Goal: Contribute content: Add original content to the website for others to see

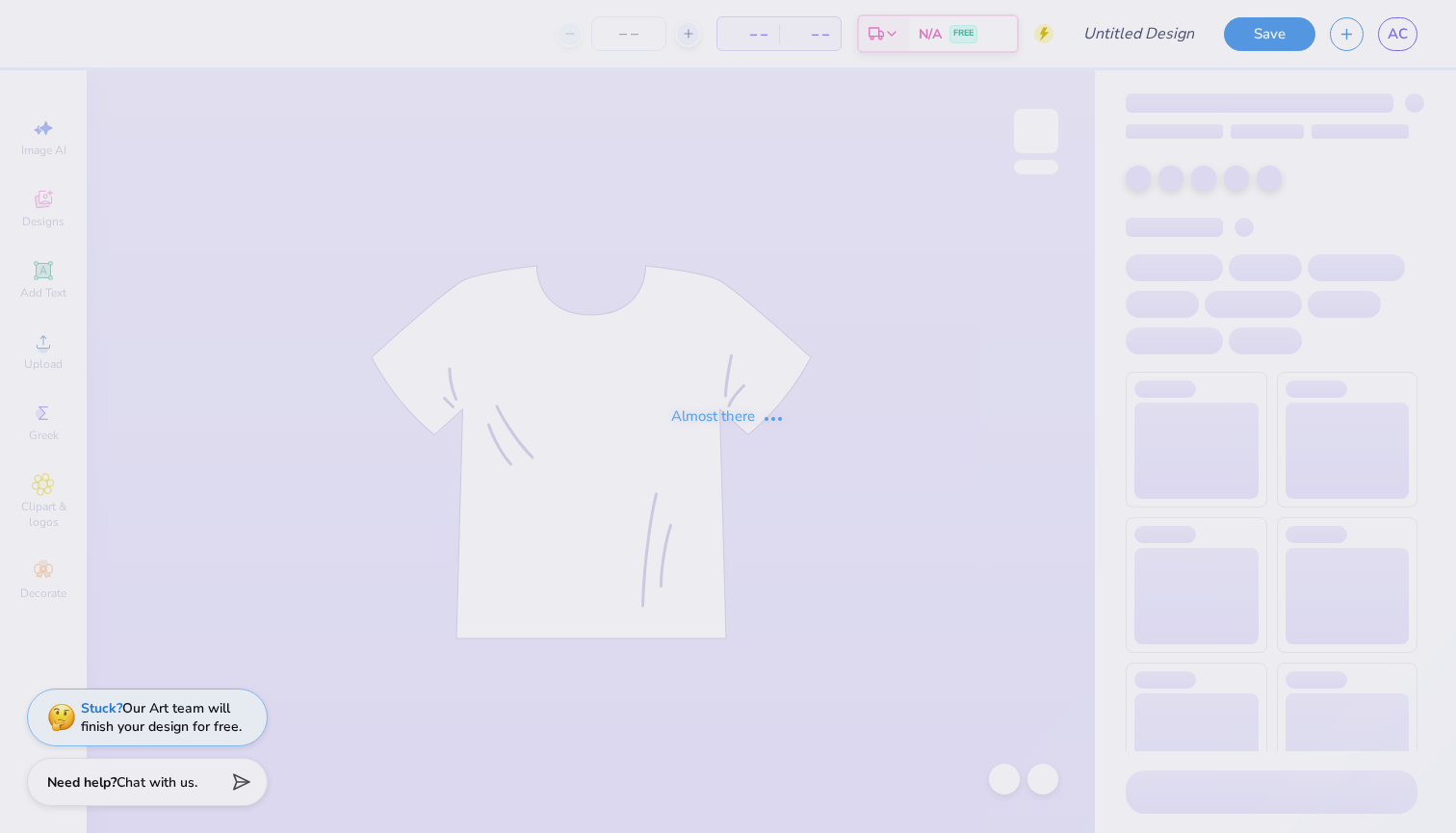
type input "Golf 2"
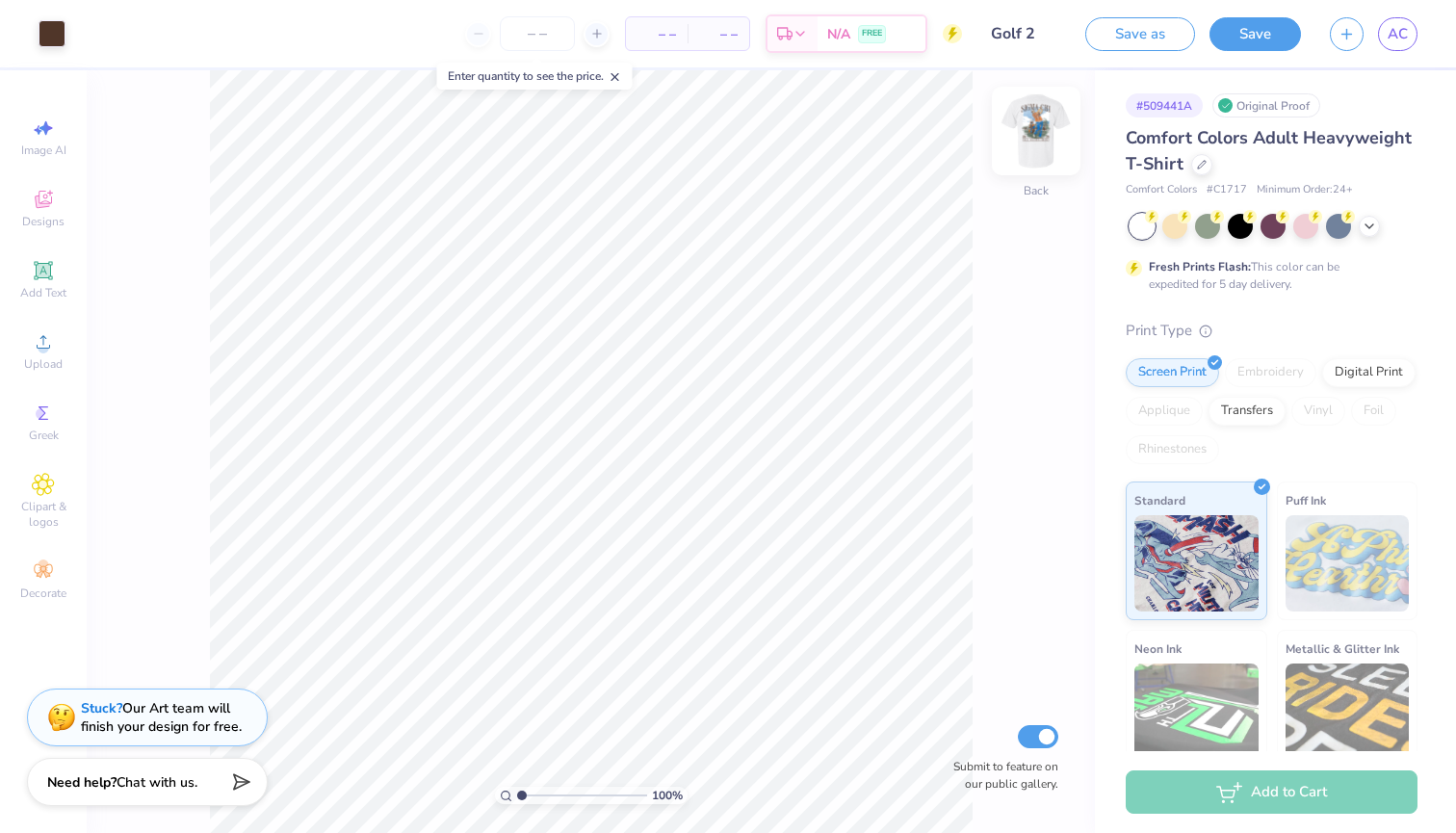
click at [1033, 144] on img at bounding box center [1036, 131] width 77 height 77
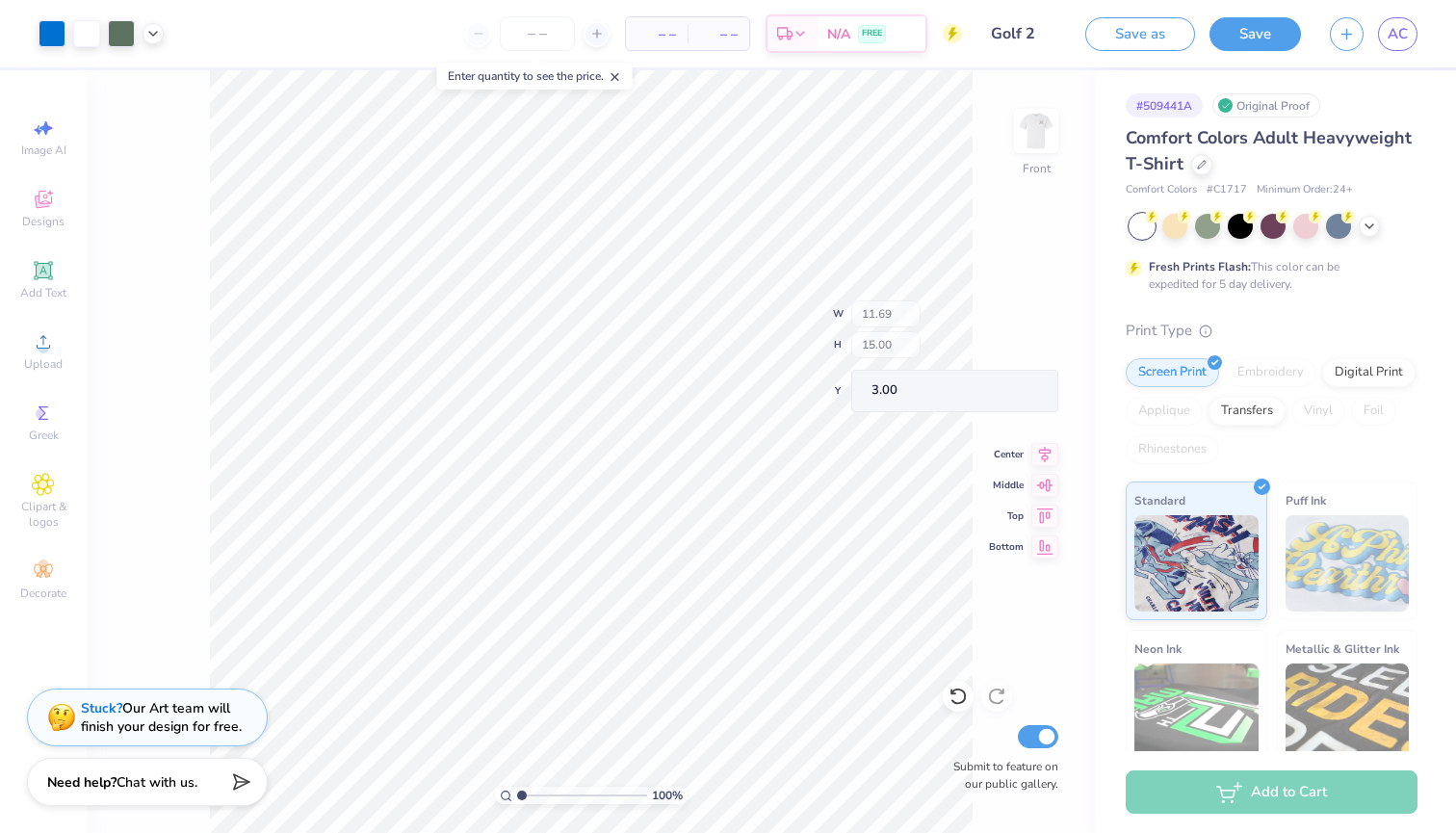
type input "10.47"
type input "0.69"
type input "17.05"
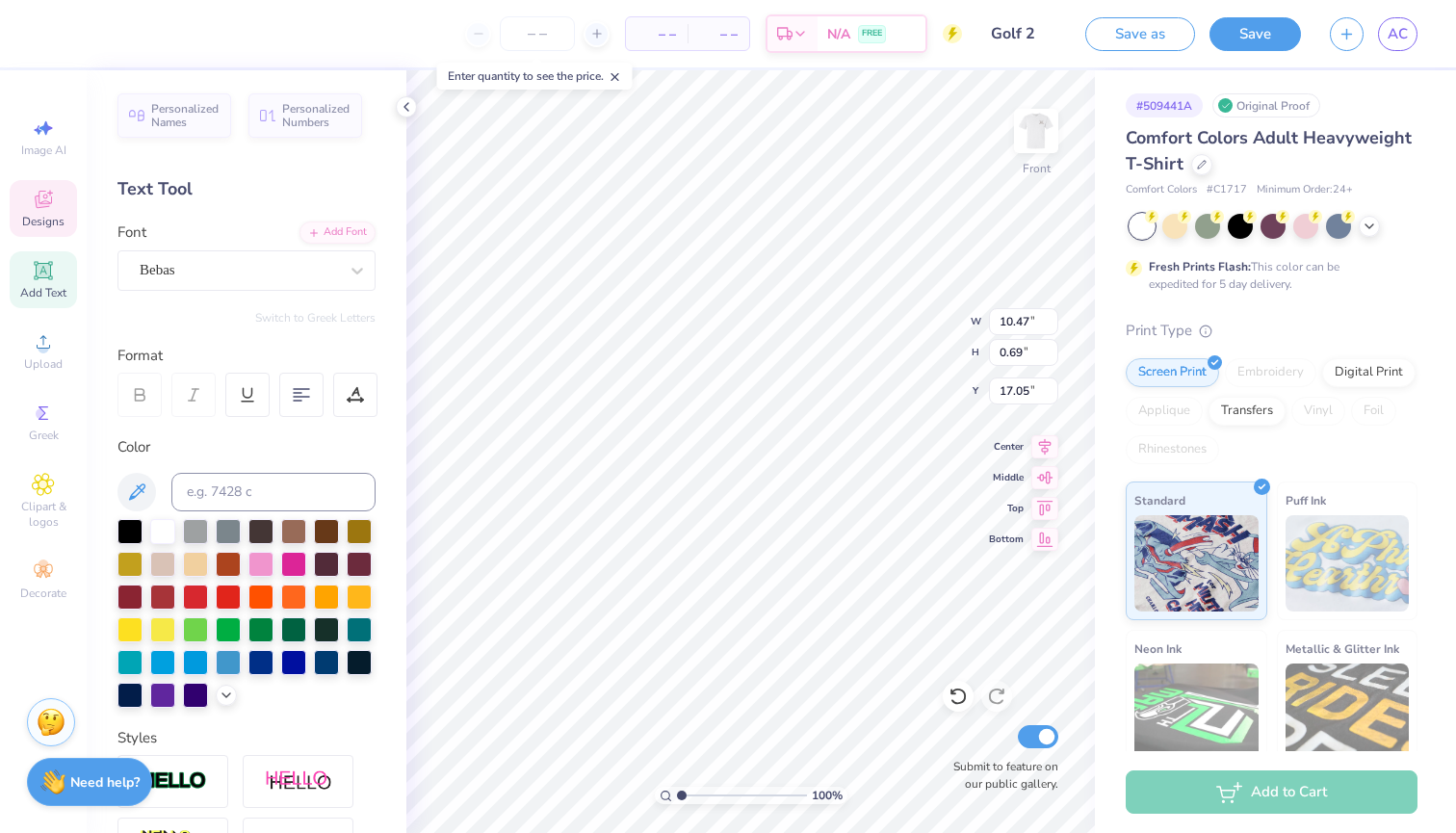
type textarea "Fall RUSH"
click at [1044, 122] on img at bounding box center [1036, 131] width 77 height 77
click at [1205, 161] on icon at bounding box center [1202, 163] width 10 height 10
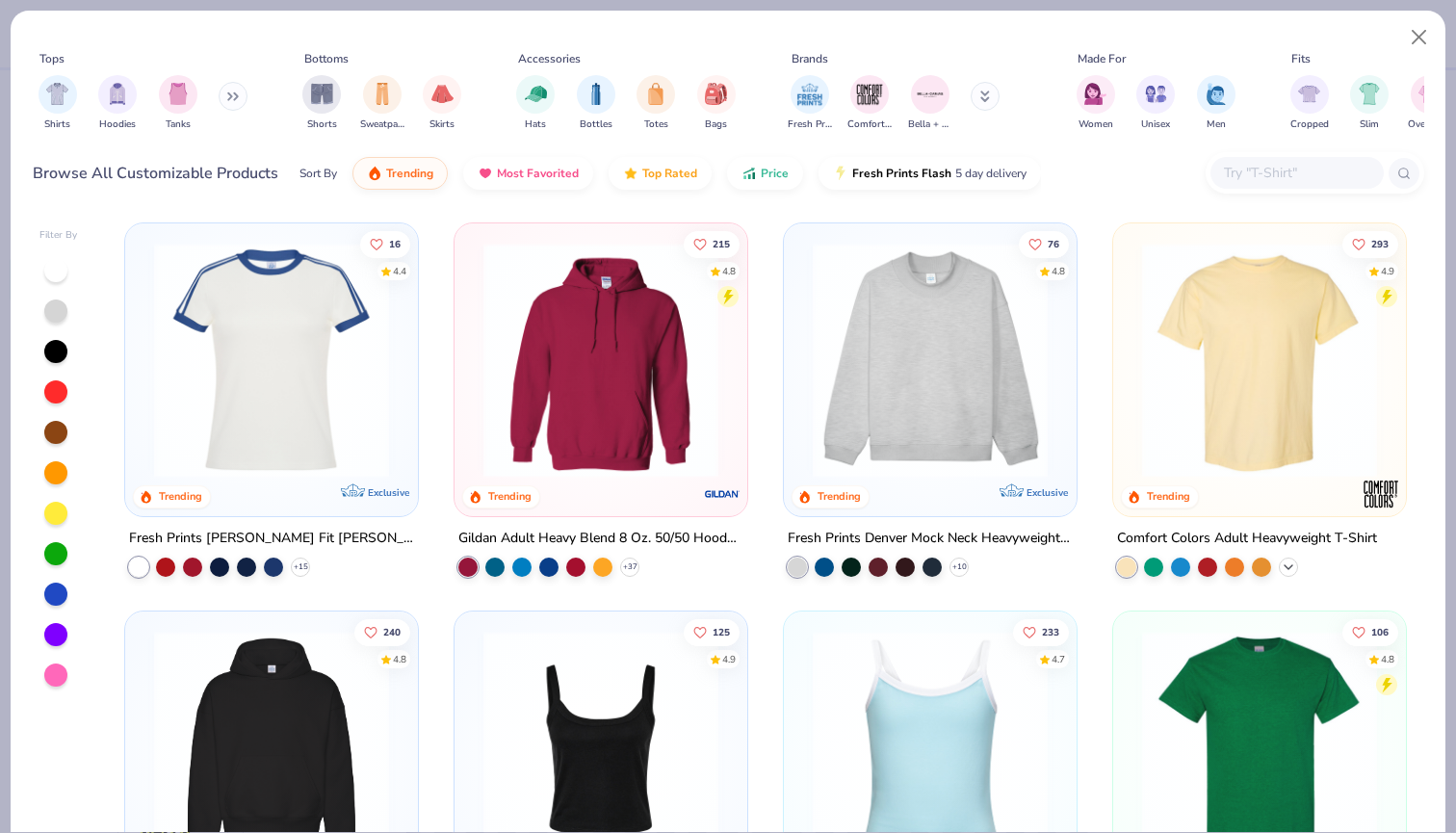
click at [1290, 567] on icon at bounding box center [1288, 568] width 16 height 16
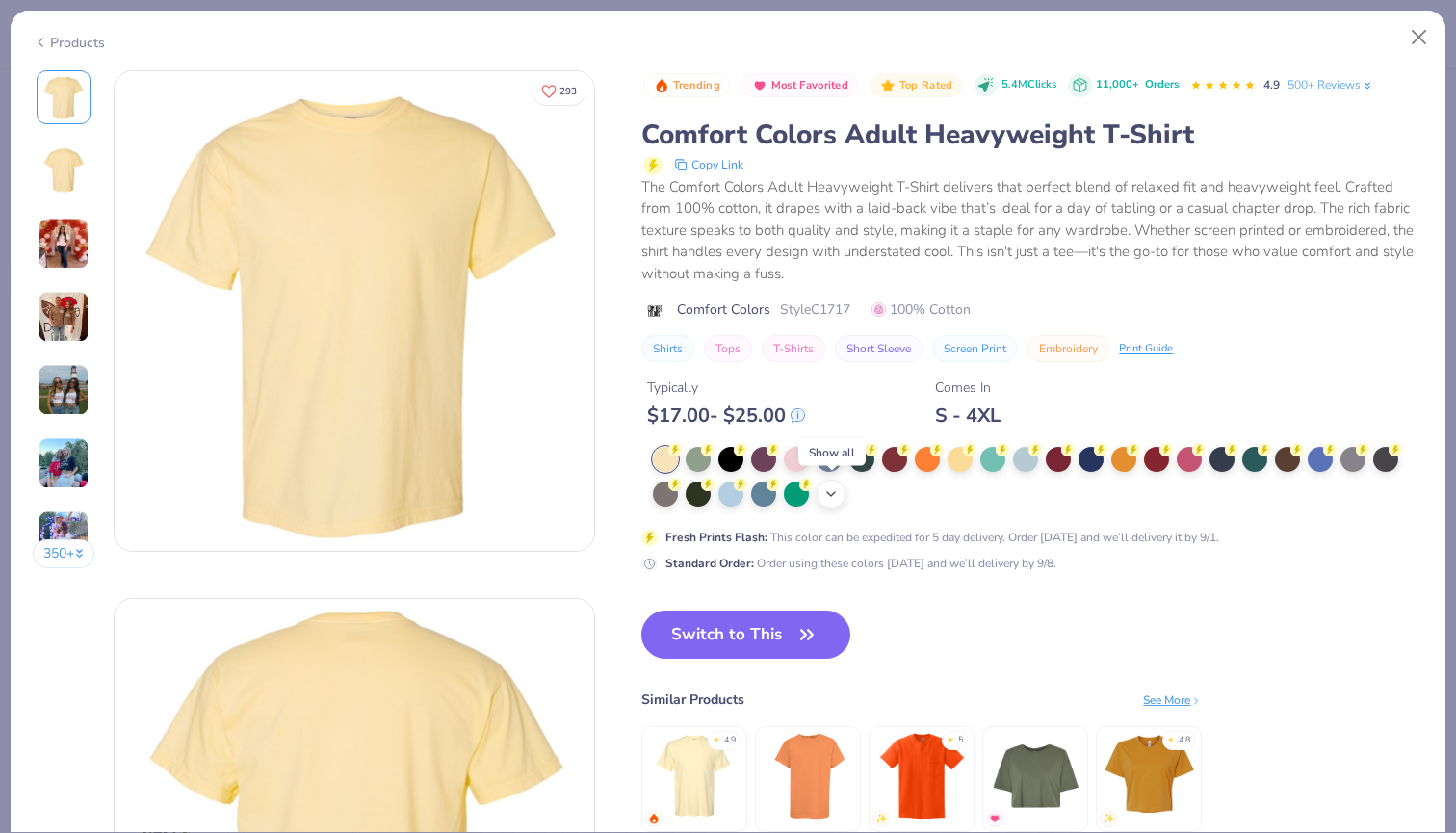
click at [827, 491] on icon at bounding box center [831, 494] width 16 height 16
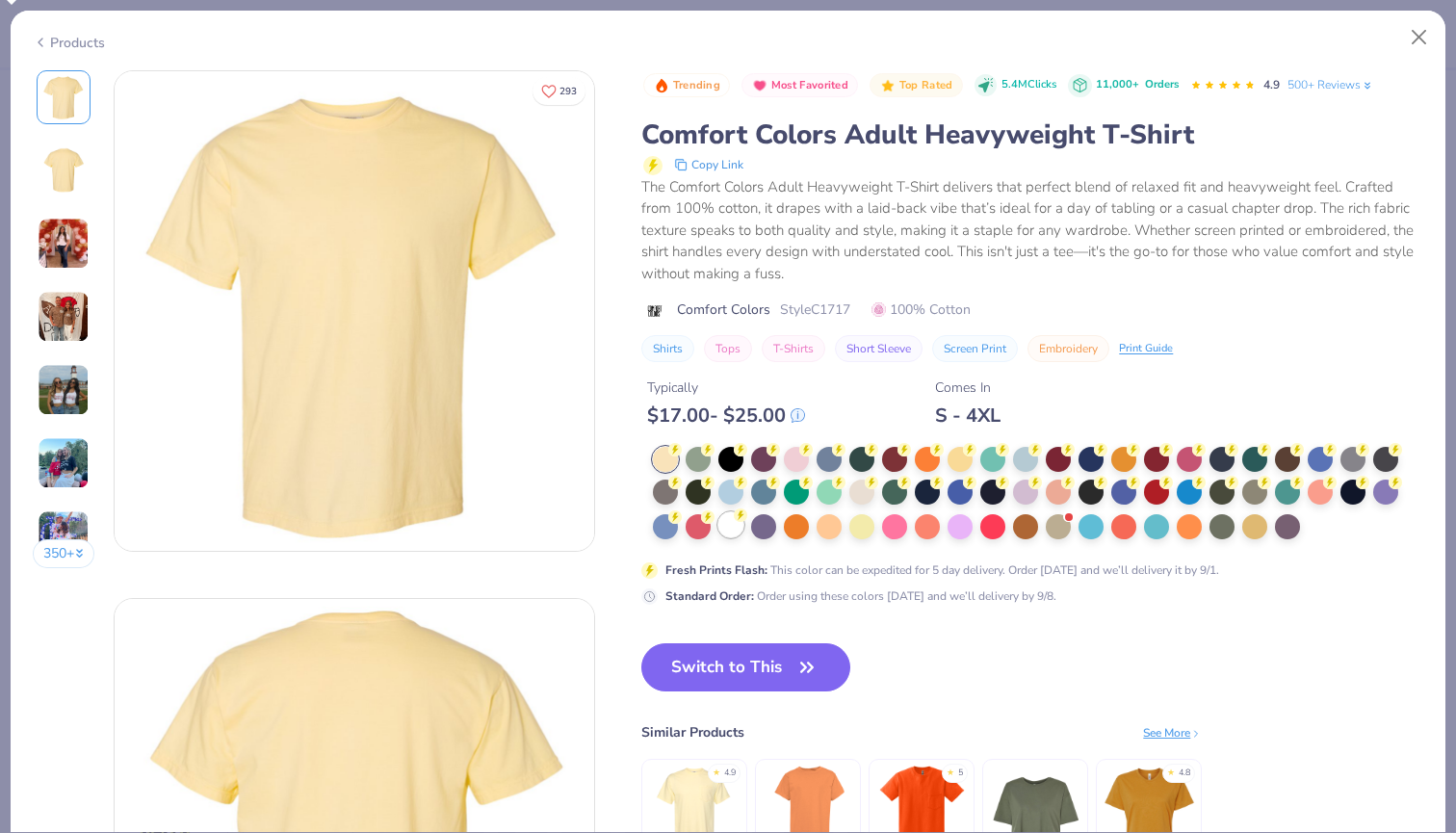
click at [738, 533] on div at bounding box center [730, 524] width 25 height 25
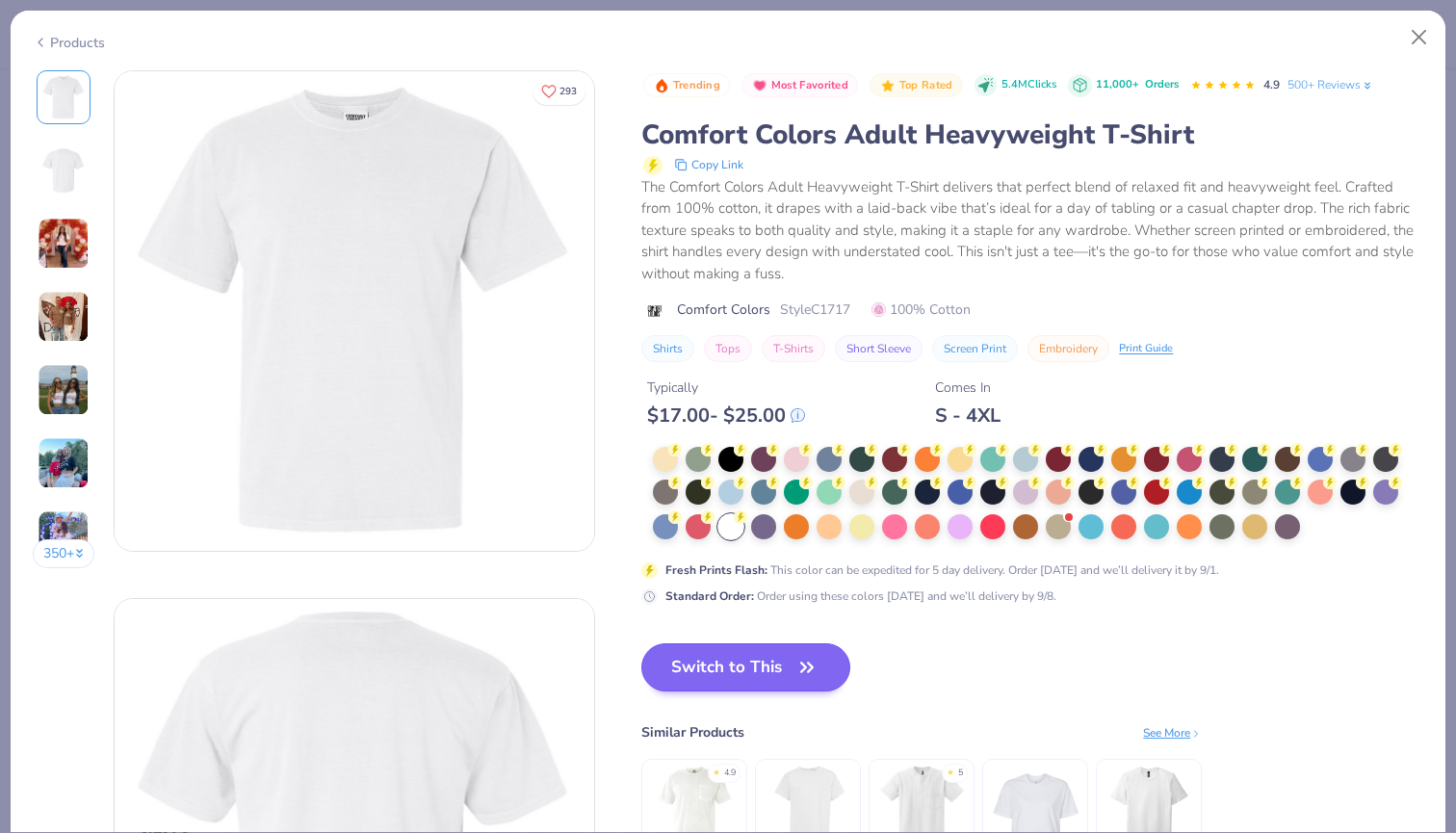
click at [783, 666] on button "Switch to This" at bounding box center [746, 667] width 209 height 48
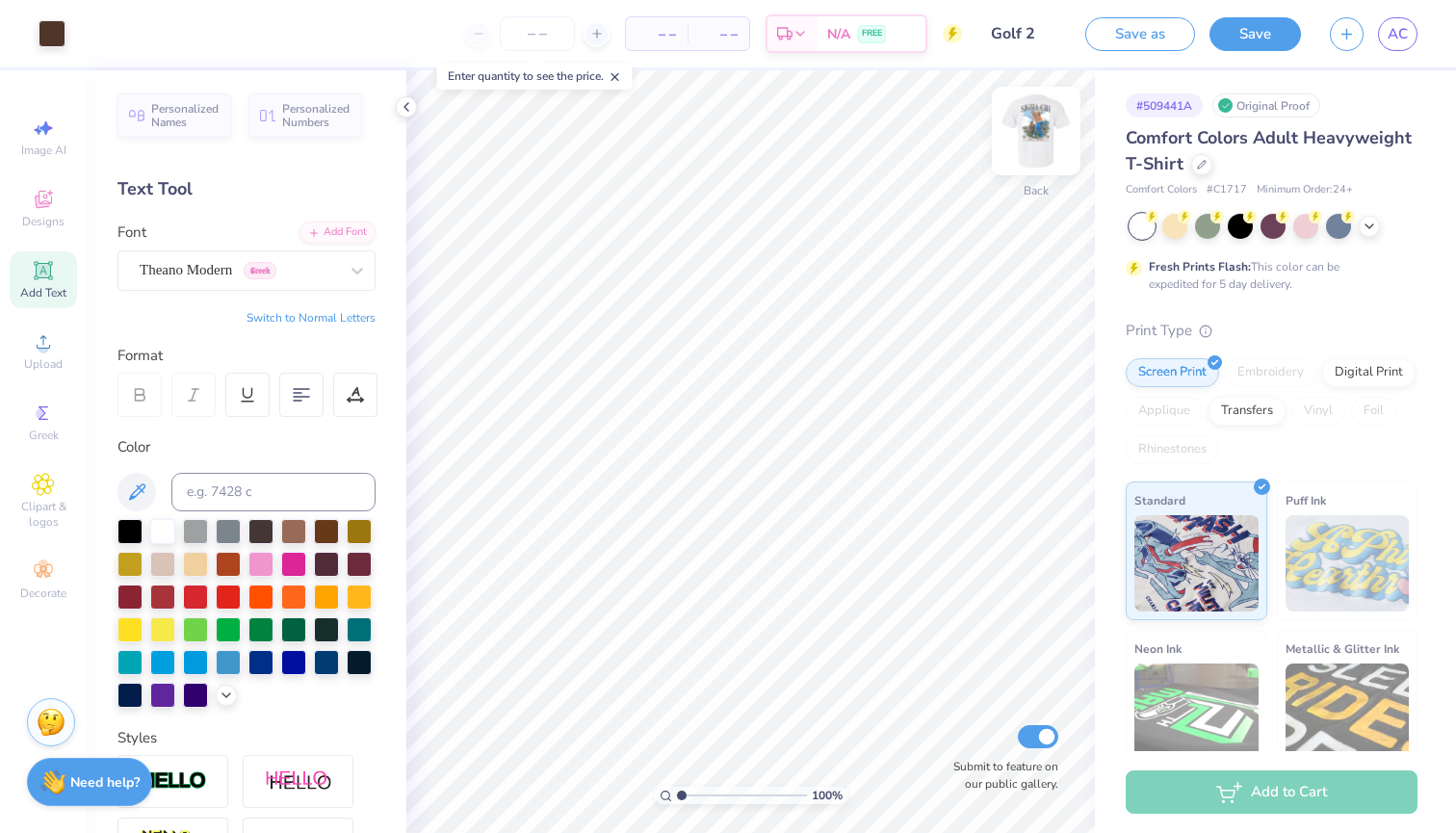
click at [1043, 136] on img at bounding box center [1036, 131] width 77 height 77
click at [1037, 142] on img at bounding box center [1036, 131] width 77 height 77
click at [1255, 41] on button "Save" at bounding box center [1255, 32] width 92 height 34
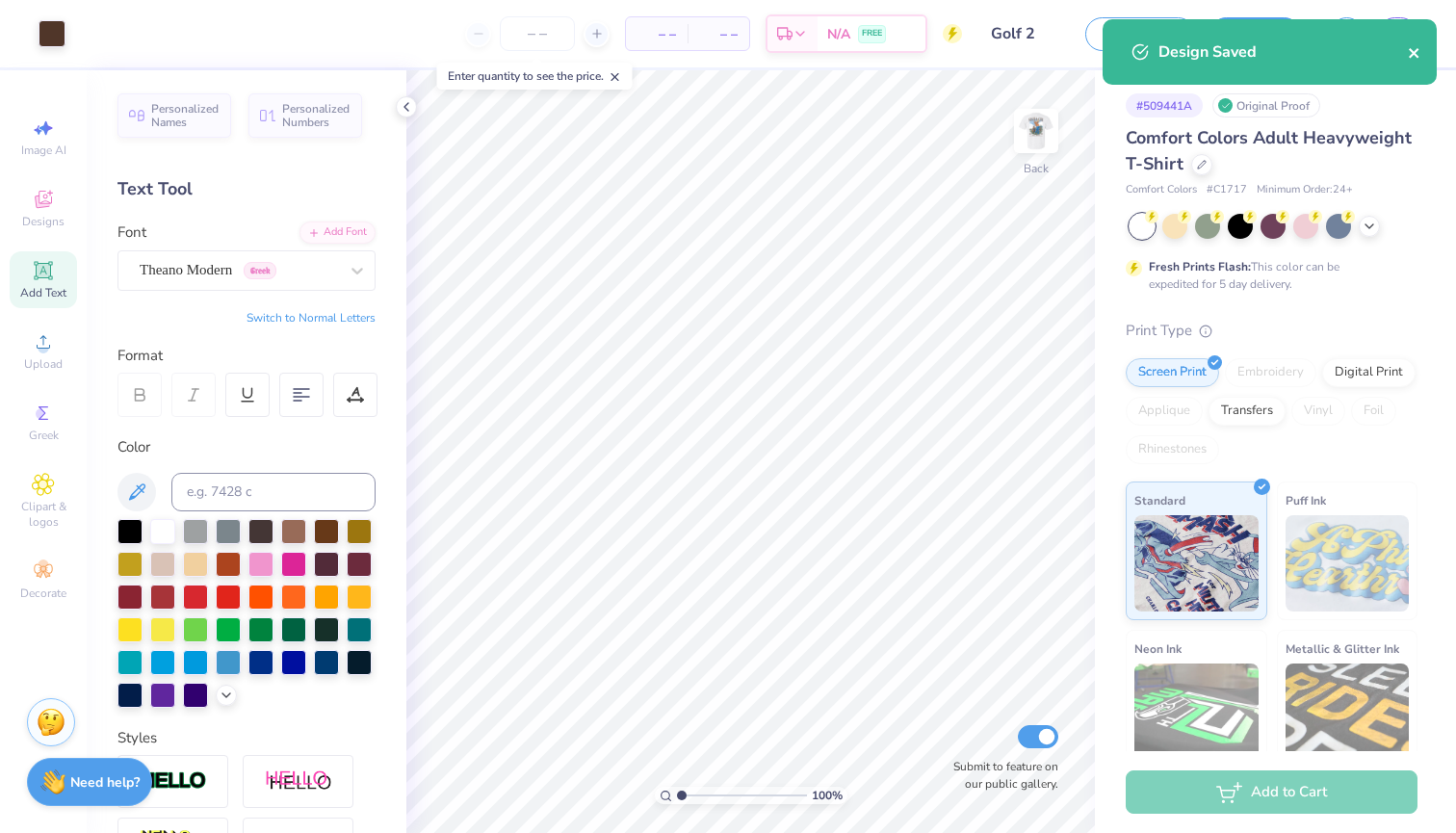
click at [1416, 56] on icon "close" at bounding box center [1414, 53] width 10 height 10
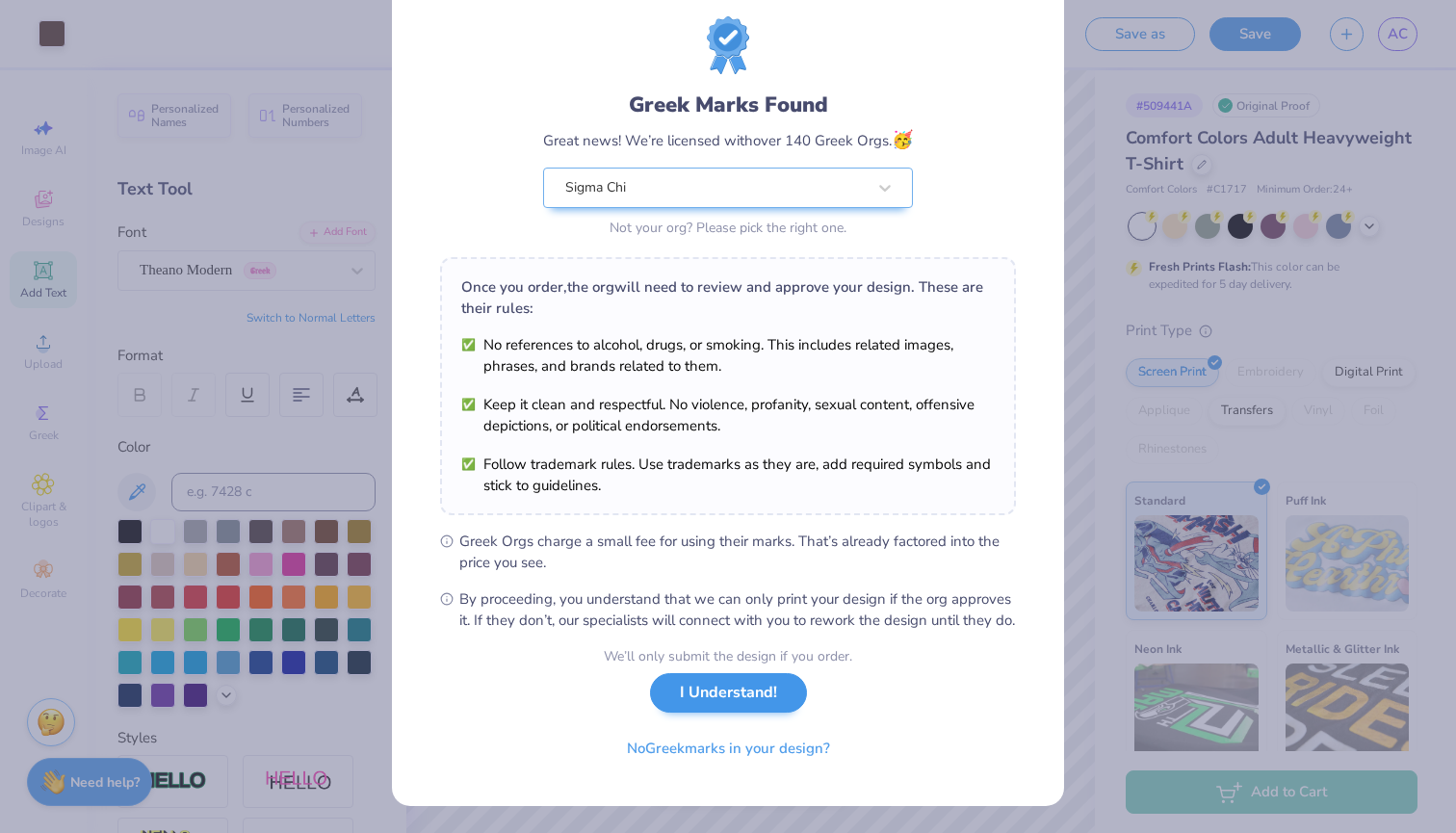
scroll to position [68, 0]
click at [699, 694] on button "I Understand!" at bounding box center [728, 693] width 157 height 39
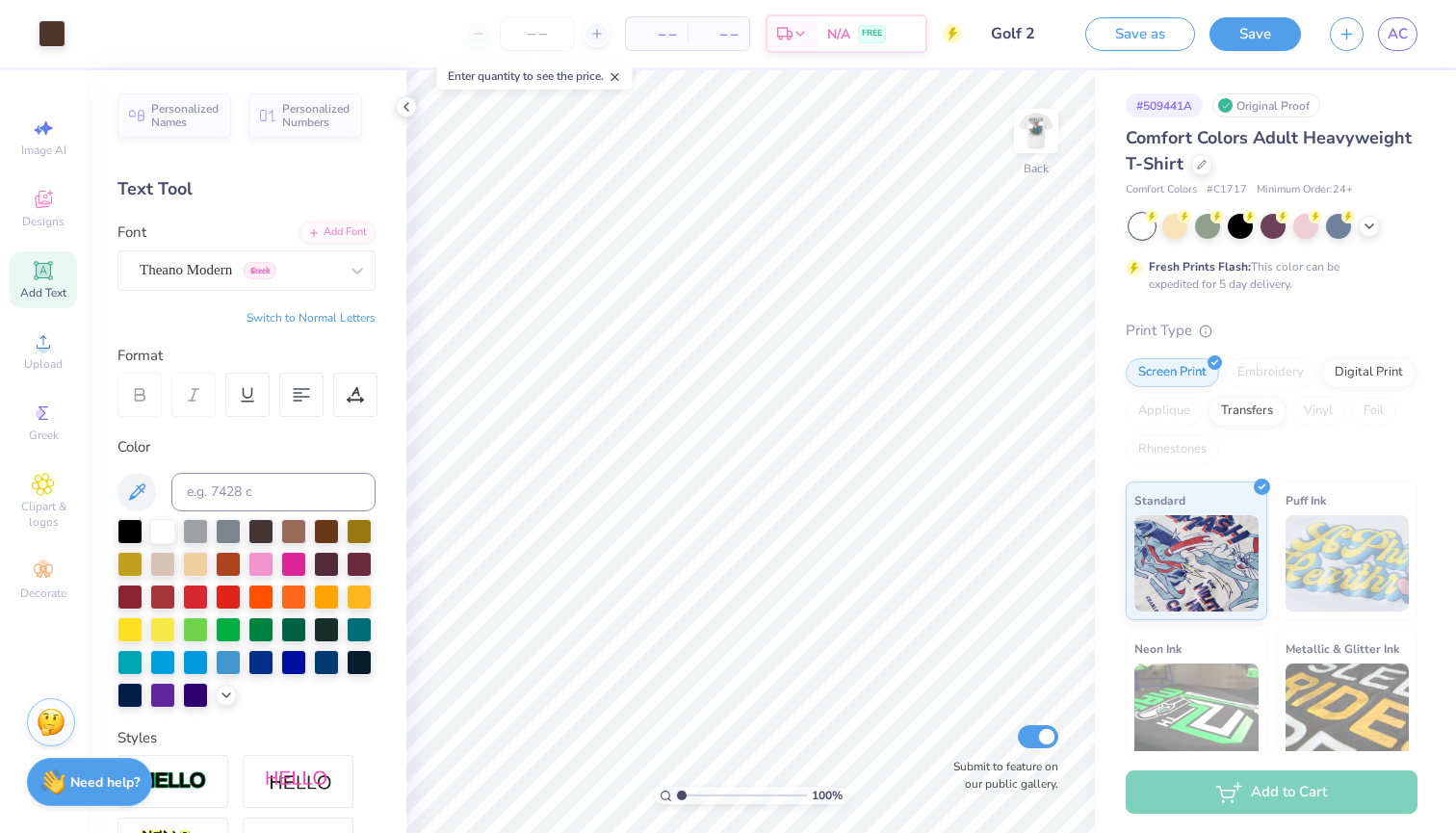
scroll to position [0, 0]
drag, startPoint x: 940, startPoint y: 31, endPoint x: 1049, endPoint y: 27, distance: 109.1
click at [1049, 27] on div "Art colors – – Per Item – – Total Est. Delivery N/A FREE Design Title Golf 2 Sa…" at bounding box center [728, 34] width 1456 height 67
click at [1395, 33] on span "AC" at bounding box center [1398, 34] width 21 height 22
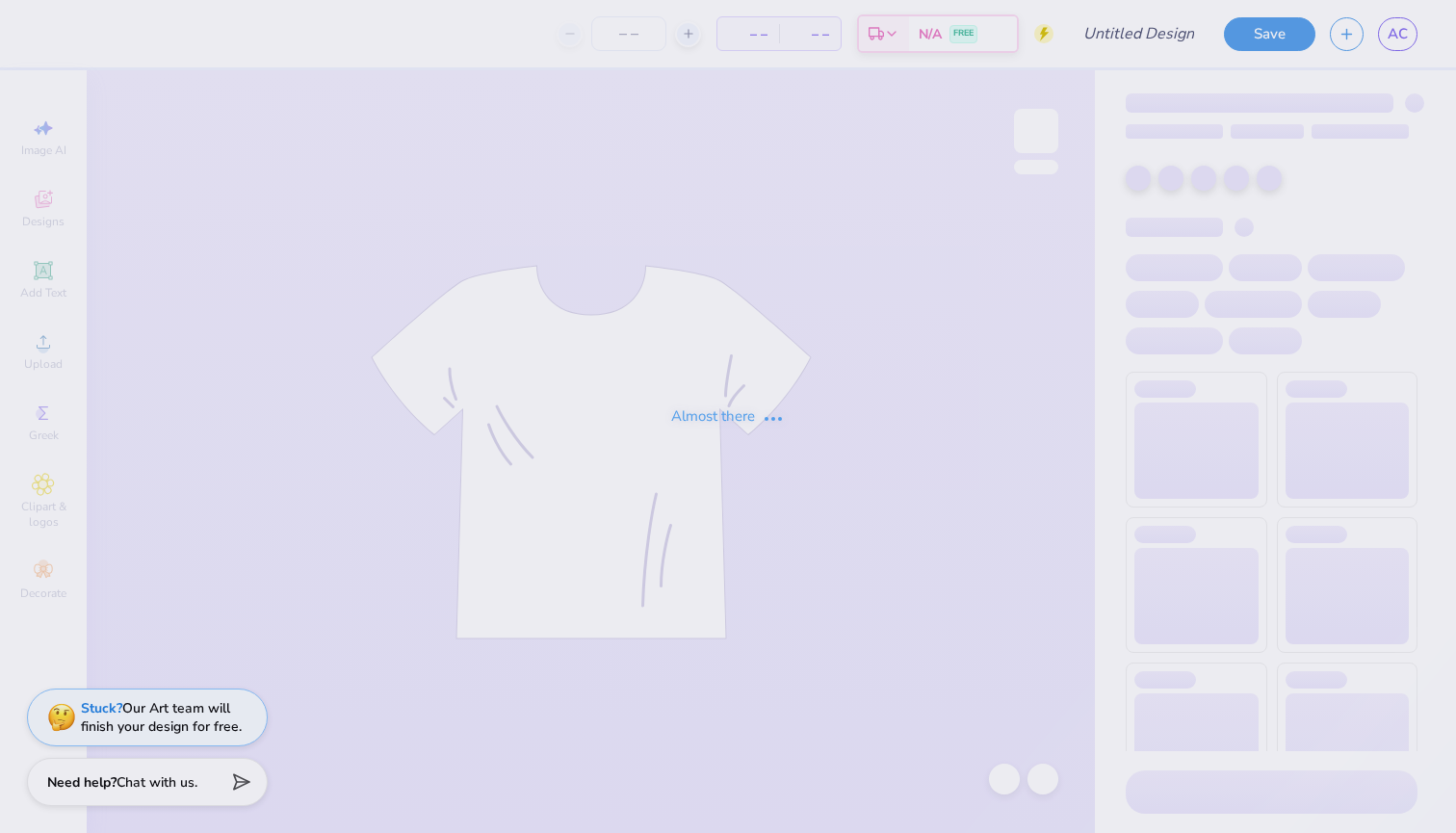
type input "Golf 2"
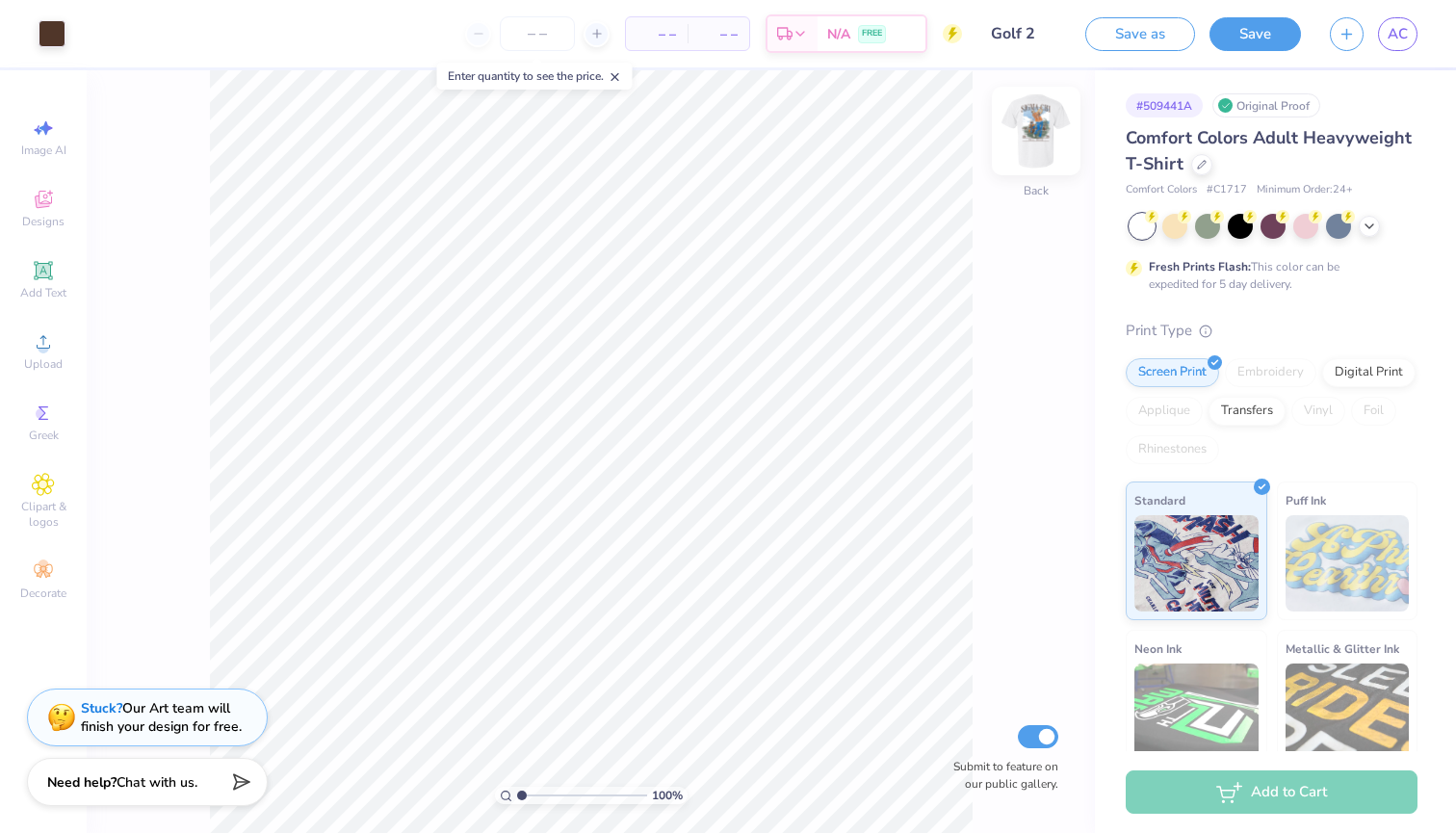
click at [1040, 131] on img at bounding box center [1036, 131] width 77 height 77
